Goal: Use online tool/utility

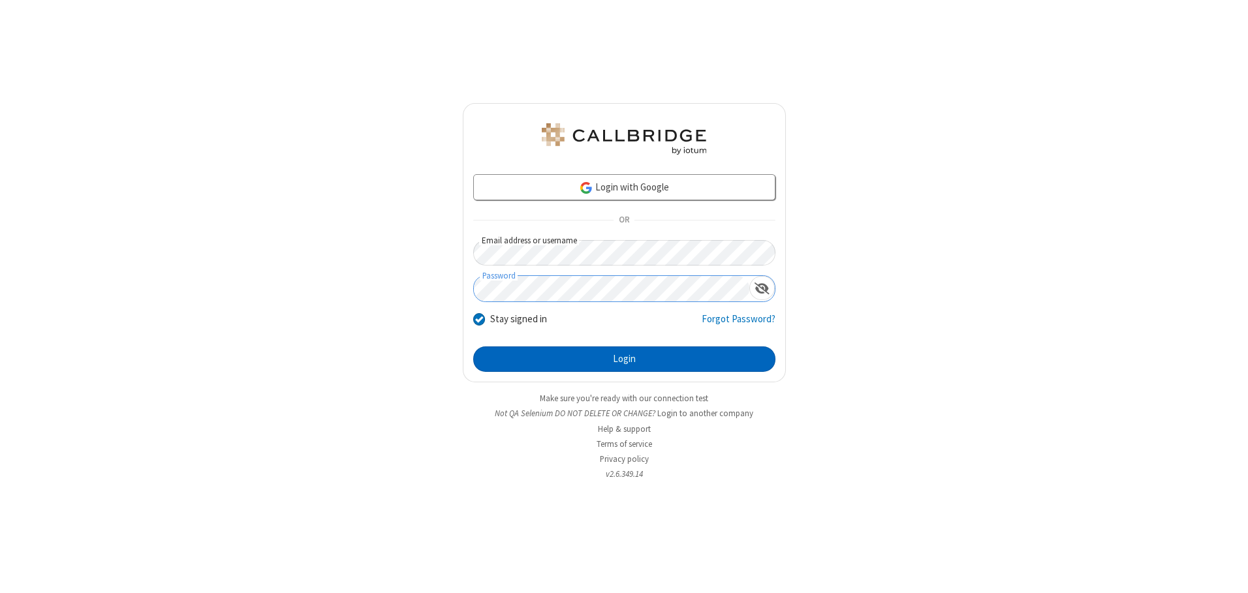
click at [624, 359] on button "Login" at bounding box center [624, 360] width 302 height 26
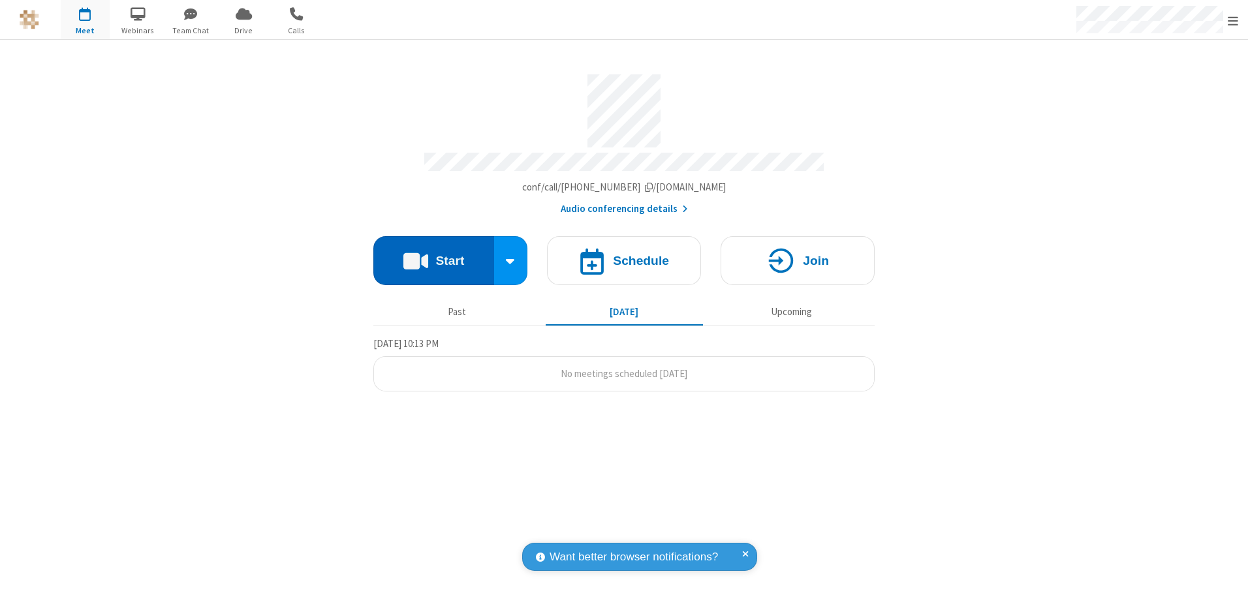
click at [433, 256] on button "Start" at bounding box center [433, 260] width 121 height 49
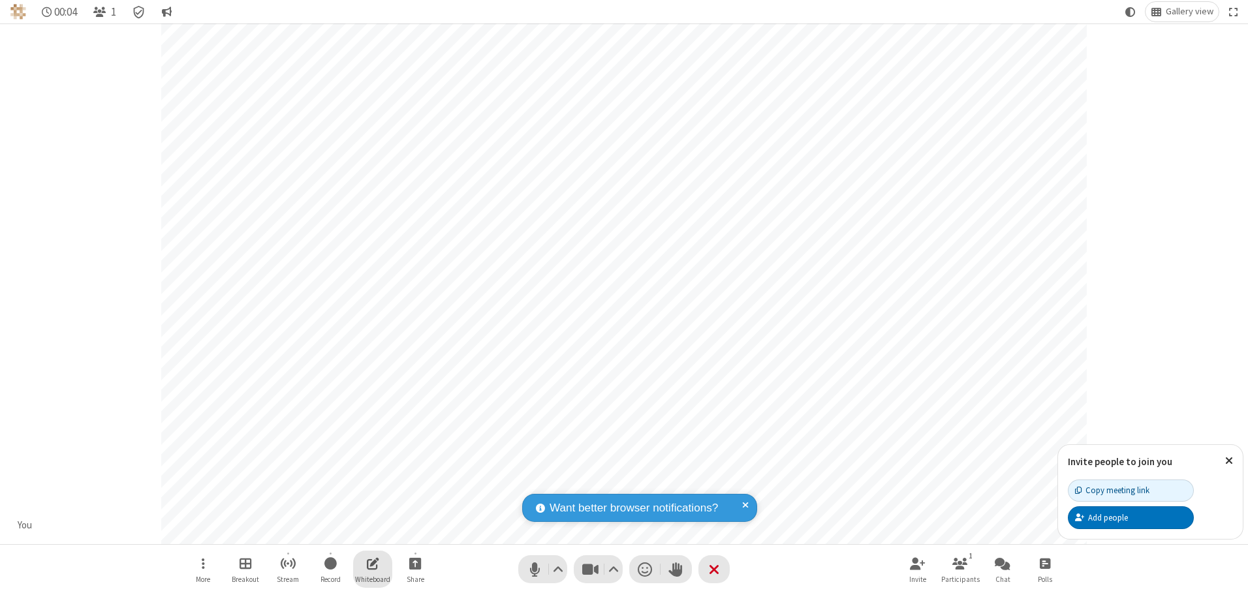
click at [373, 563] on span "Open shared whiteboard" at bounding box center [373, 563] width 12 height 16
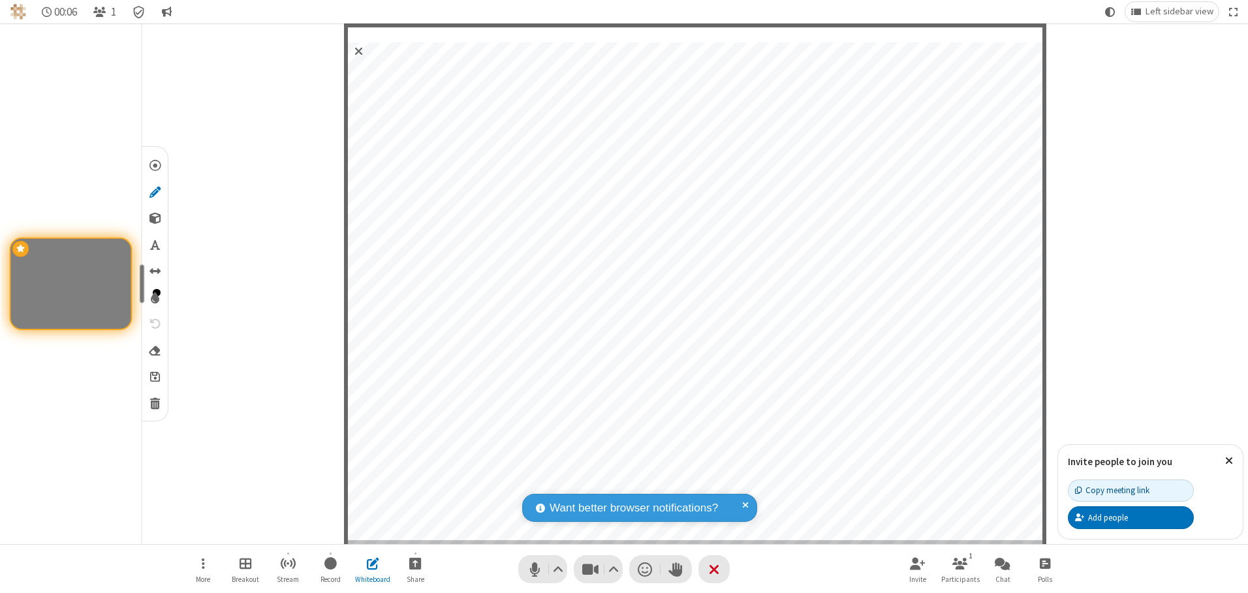
click at [154, 376] on span "Save" at bounding box center [155, 376] width 10 height 14
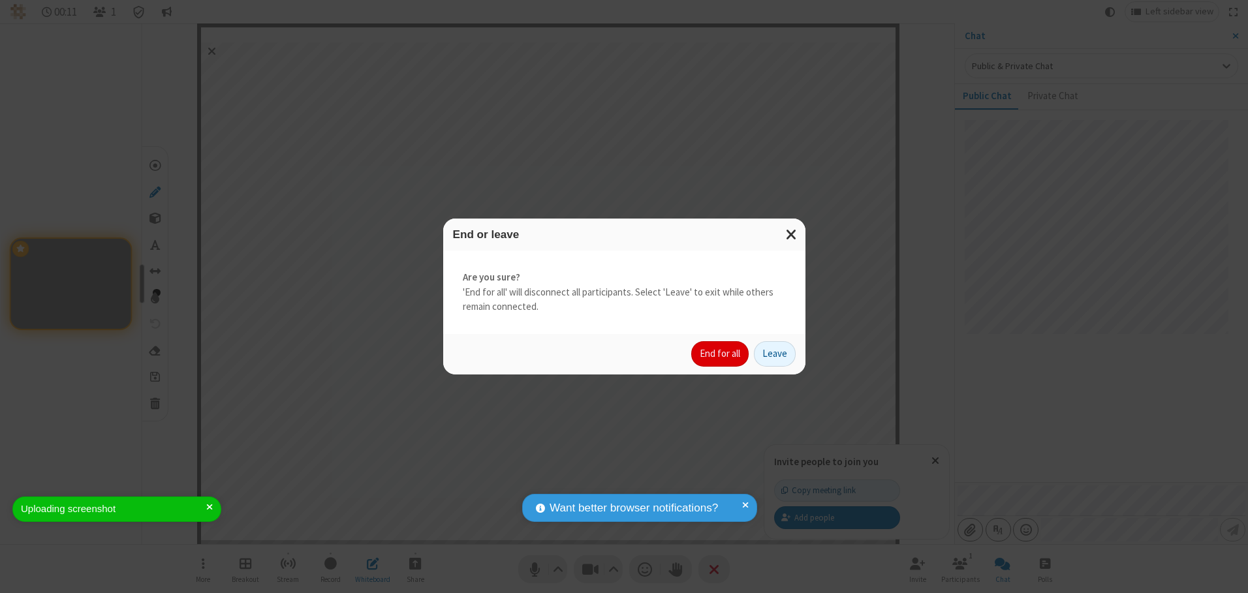
click at [720, 354] on button "End for all" at bounding box center [719, 354] width 57 height 26
